Goal: Task Accomplishment & Management: Manage account settings

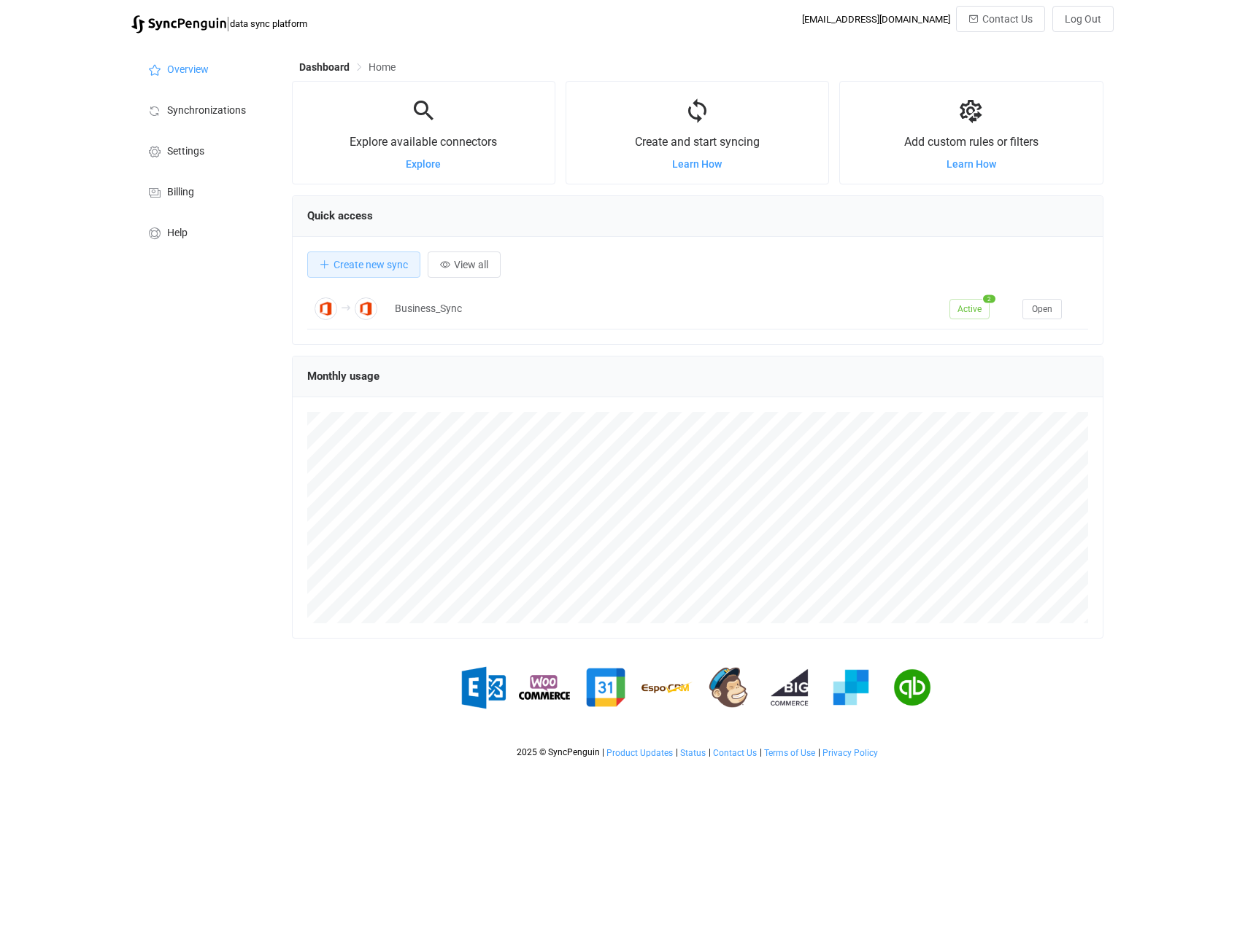
scroll to position [283, 811]
click at [190, 194] on span "Billing" at bounding box center [180, 192] width 27 height 12
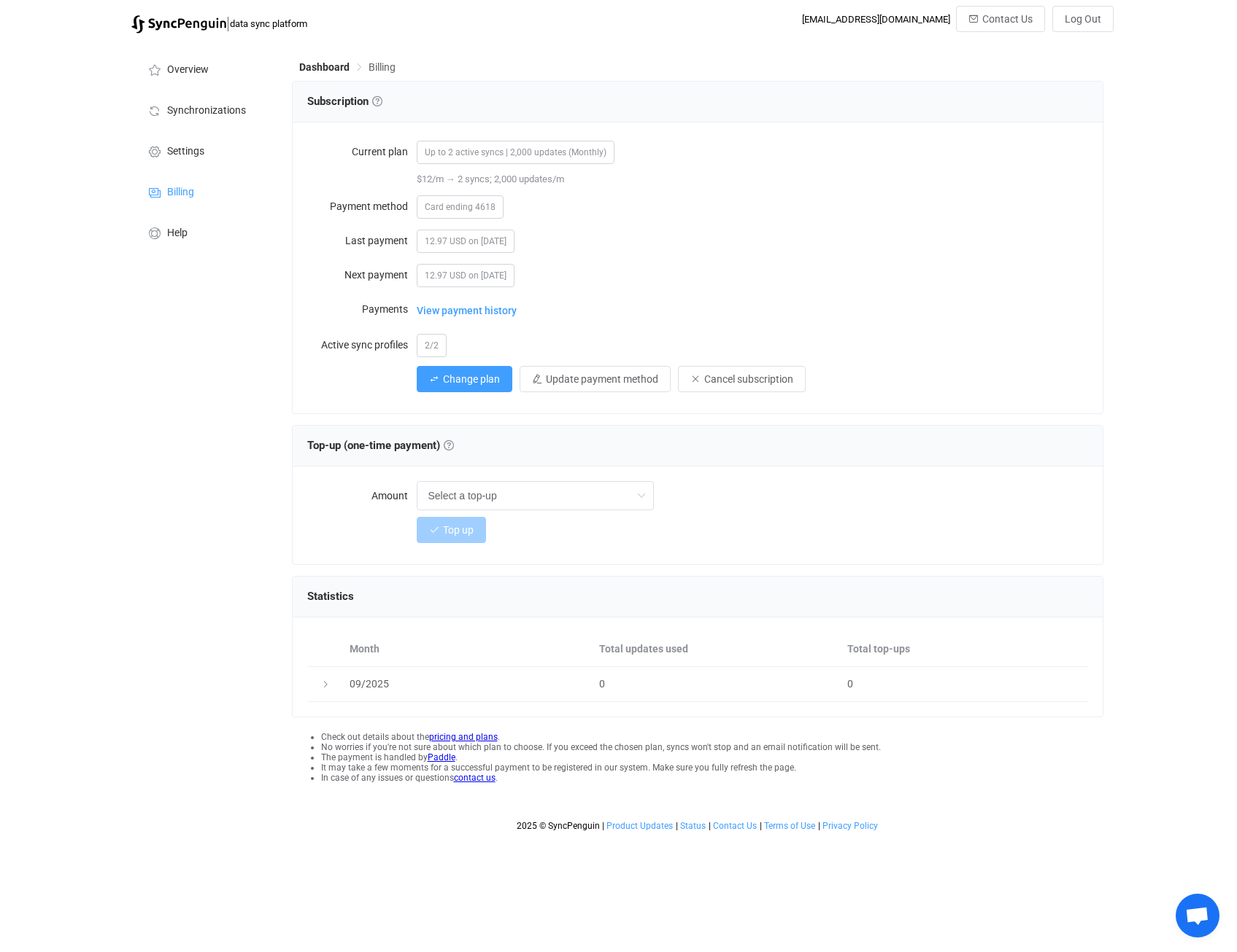
click at [450, 311] on span "View payment history" at bounding box center [466, 310] width 100 height 29
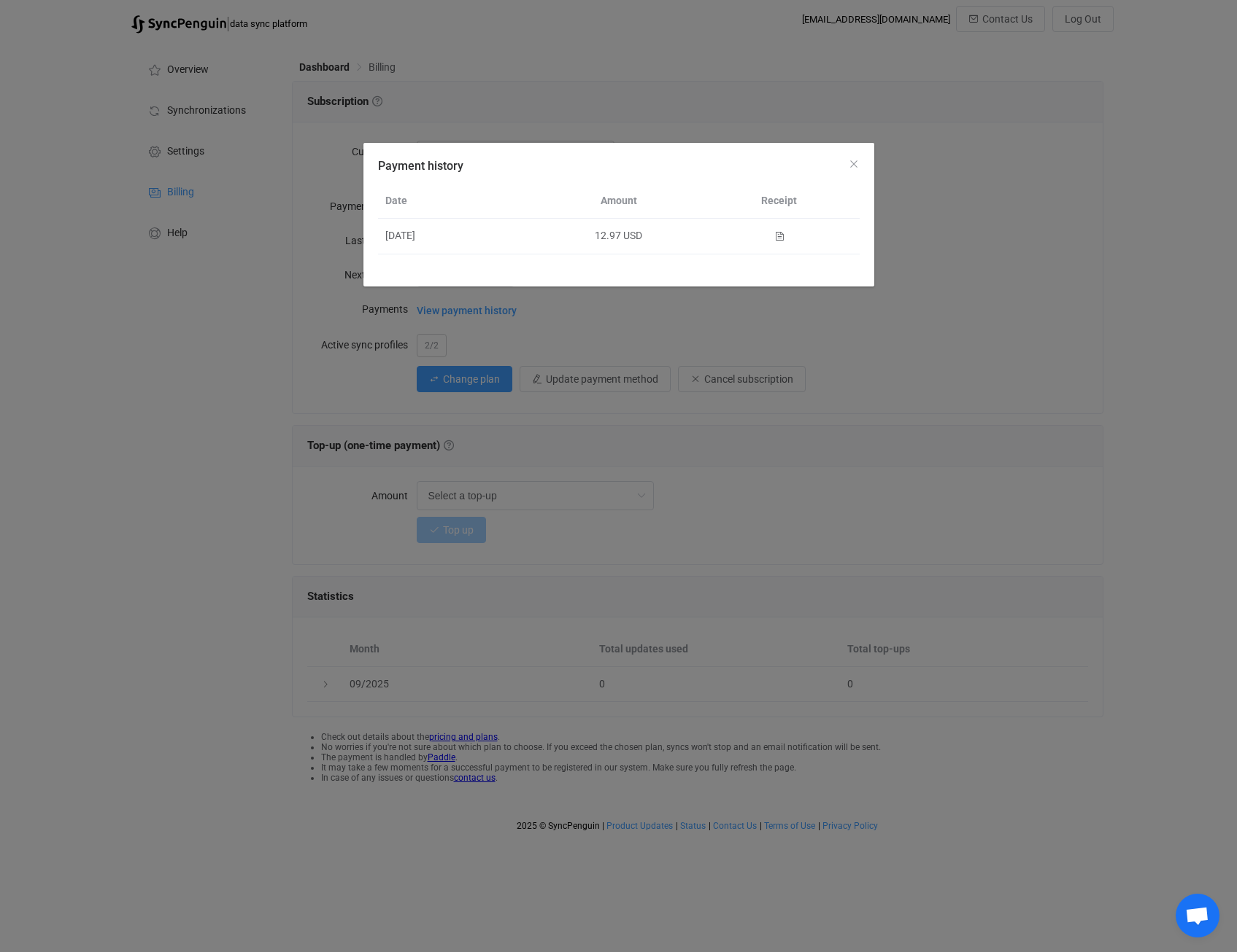
click at [777, 234] on icon "Payment history" at bounding box center [779, 236] width 10 height 10
